Goal: Navigation & Orientation: Understand site structure

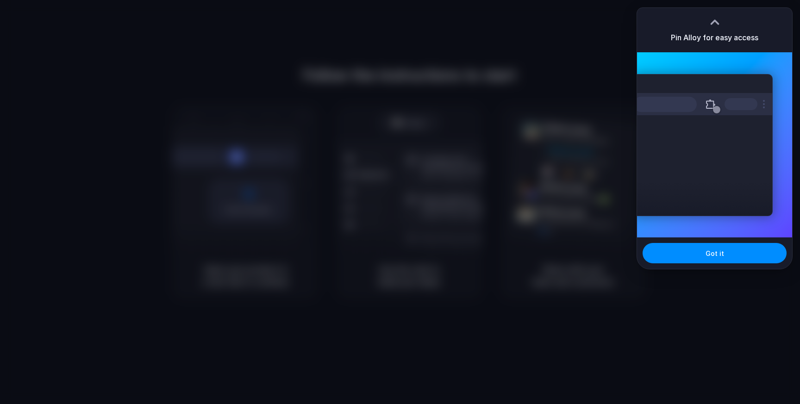
click at [723, 187] on div "Extensions Alloy · AI Prototyping for..." at bounding box center [703, 145] width 140 height 142
click at [715, 253] on span "Got it" at bounding box center [715, 254] width 19 height 10
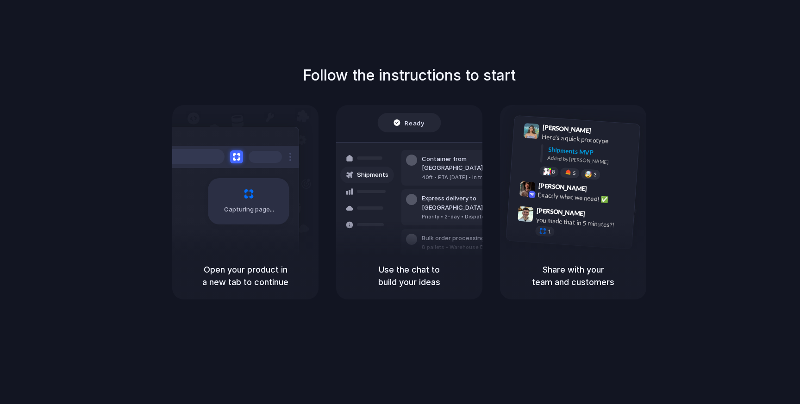
click at [550, 278] on h5 "Share with your team and customers" at bounding box center [573, 276] width 124 height 25
click at [417, 282] on h5 "Use the chat to build your ideas" at bounding box center [409, 276] width 124 height 25
click at [272, 275] on h5 "Open your product in a new tab to continue" at bounding box center [245, 276] width 124 height 25
